Goal: Ask a question

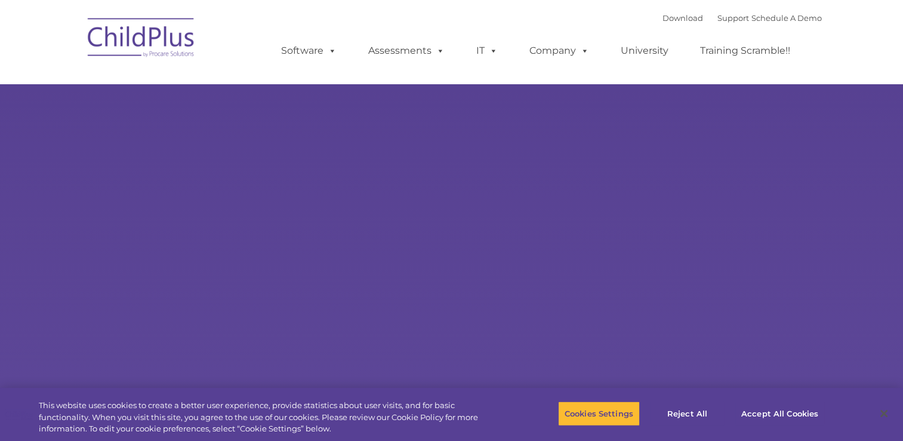
select select "MEDIUM"
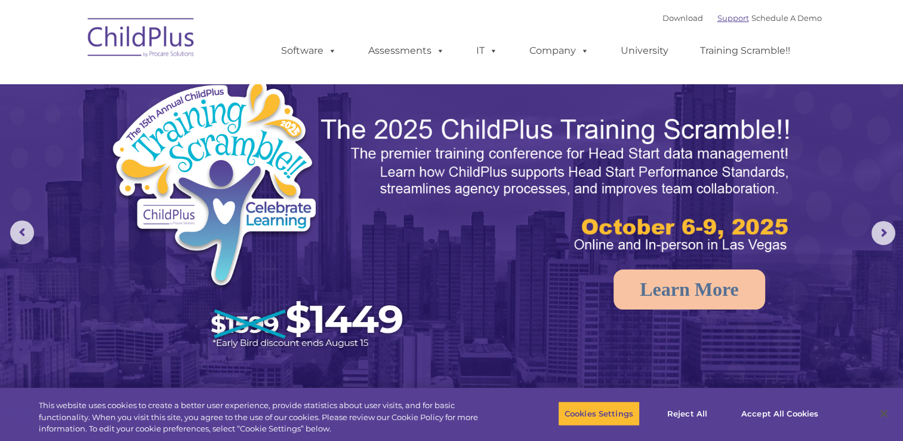
click at [718, 16] on link "Support" at bounding box center [734, 18] width 32 height 10
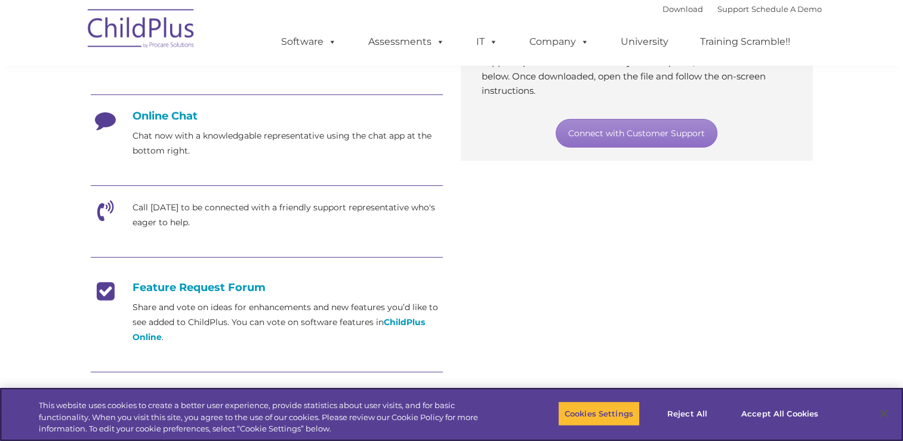
scroll to position [298, 0]
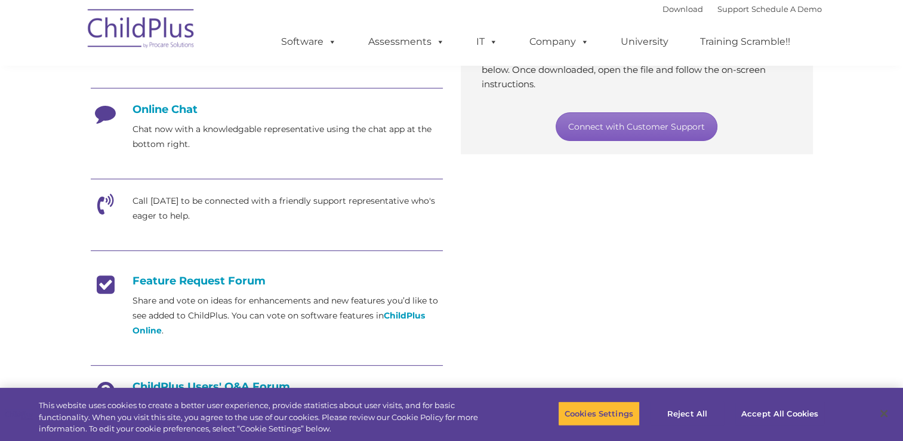
click at [671, 123] on link "Connect with Customer Support" at bounding box center [637, 126] width 162 height 29
